Goal: Task Accomplishment & Management: Use online tool/utility

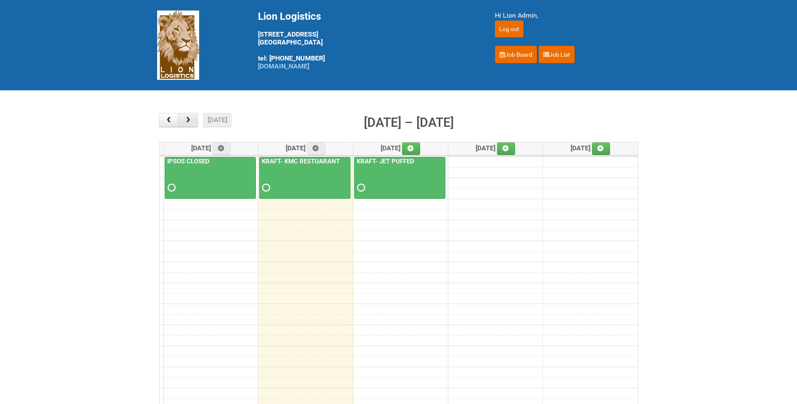
click at [190, 115] on button "button" at bounding box center [188, 120] width 20 height 14
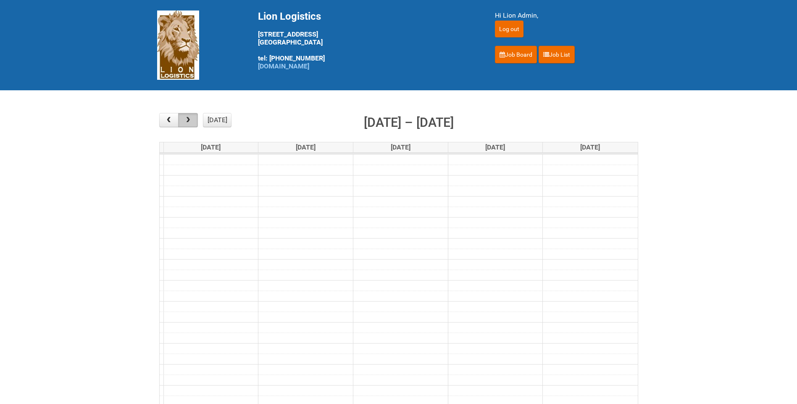
click at [190, 115] on button "button" at bounding box center [188, 120] width 20 height 14
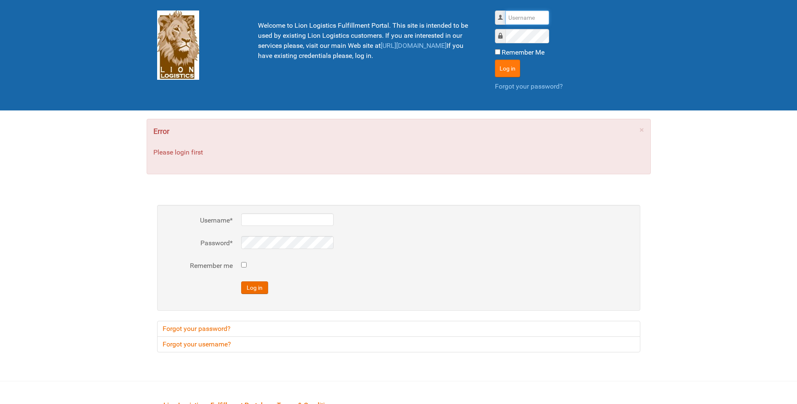
type input "lion"
click at [518, 68] on button "Log in" at bounding box center [507, 69] width 25 height 18
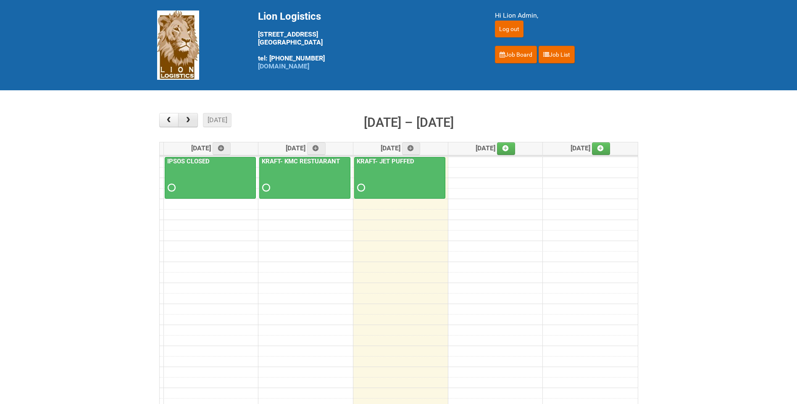
click at [188, 119] on span "button" at bounding box center [188, 120] width 8 height 7
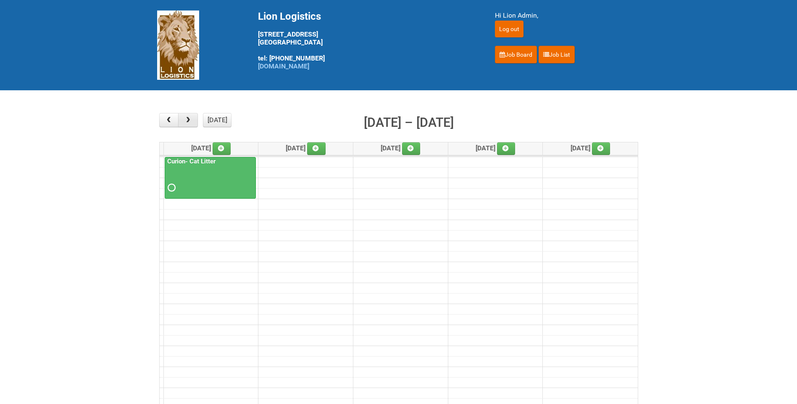
click at [188, 119] on span "button" at bounding box center [188, 120] width 8 height 7
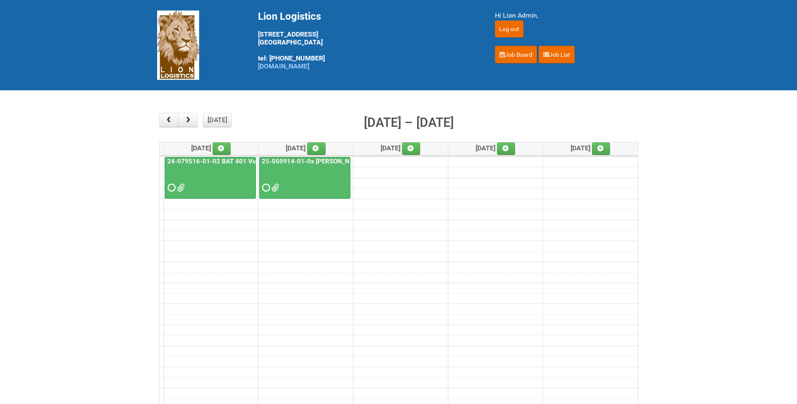
click at [307, 163] on link "25-050914-01-0x [PERSON_NAME] C&U" at bounding box center [320, 162] width 120 height 8
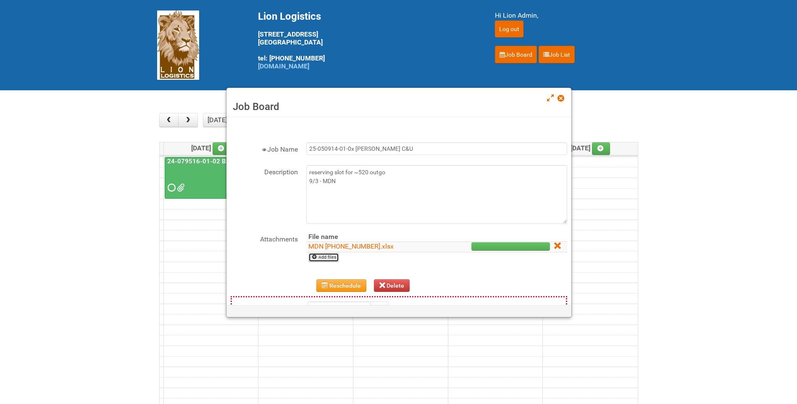
click at [337, 258] on link "Add files" at bounding box center [323, 257] width 31 height 9
